Goal: Task Accomplishment & Management: Complete application form

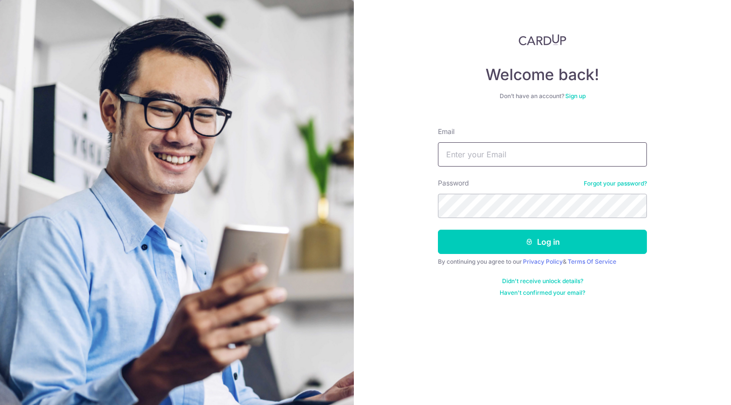
click at [485, 161] on input "Email" at bounding box center [542, 154] width 209 height 24
type input "thomas.fashanu@gmail.com"
click at [438, 230] on button "Log in" at bounding box center [542, 242] width 209 height 24
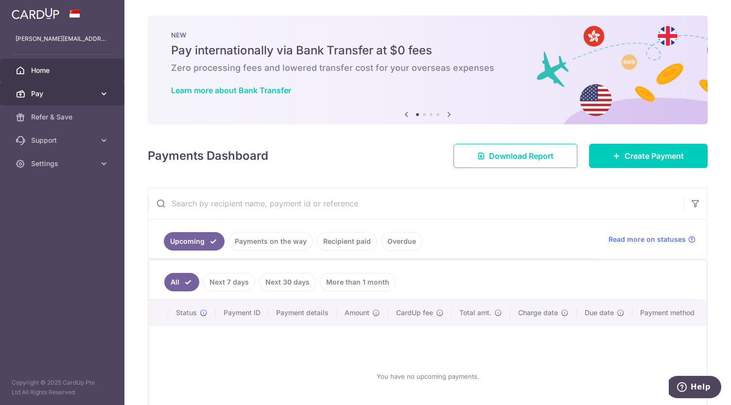
click at [53, 94] on span "Pay" at bounding box center [63, 94] width 64 height 10
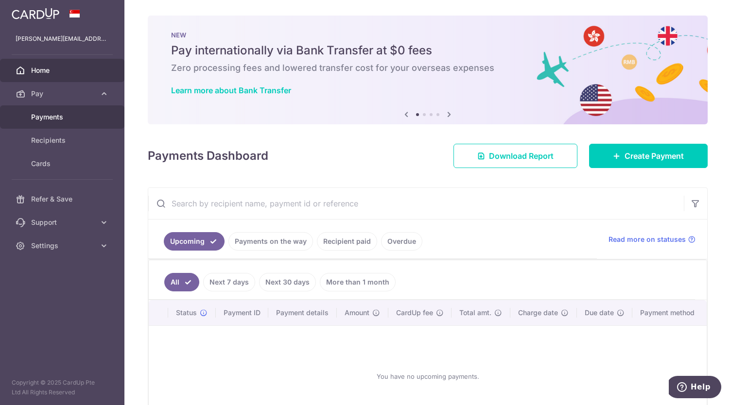
click at [48, 114] on span "Payments" at bounding box center [63, 117] width 64 height 10
